Goal: Task Accomplishment & Management: Use online tool/utility

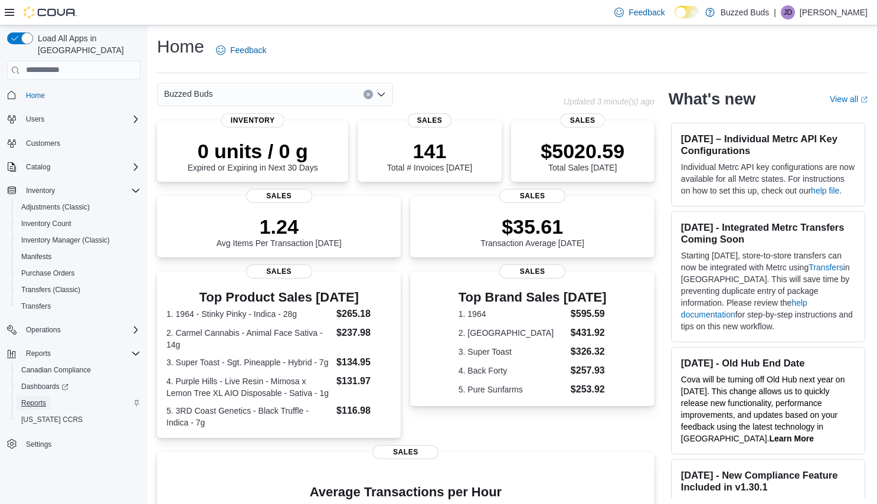
click at [35, 398] on span "Reports" at bounding box center [33, 402] width 25 height 9
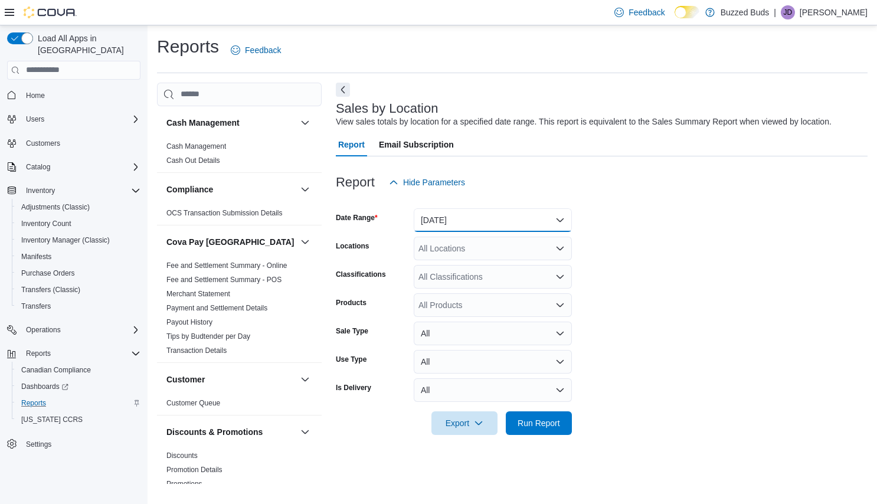
click at [462, 218] on button "[DATE]" at bounding box center [493, 220] width 158 height 24
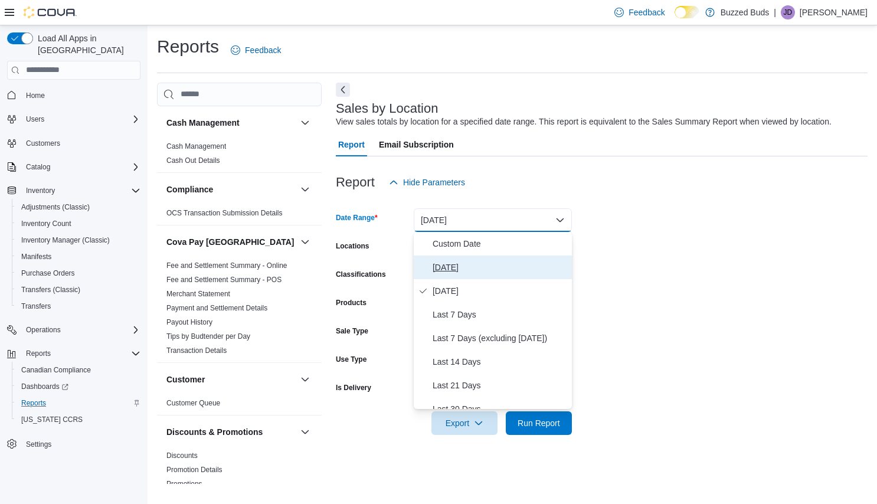
click at [450, 266] on span "[DATE]" at bounding box center [500, 267] width 135 height 14
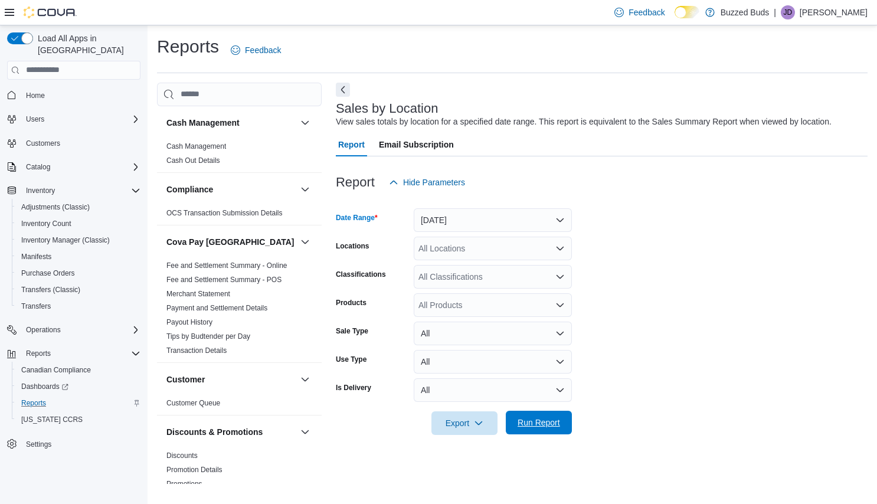
click at [535, 420] on span "Run Report" at bounding box center [539, 423] width 42 height 12
